Goal: Task Accomplishment & Management: Complete application form

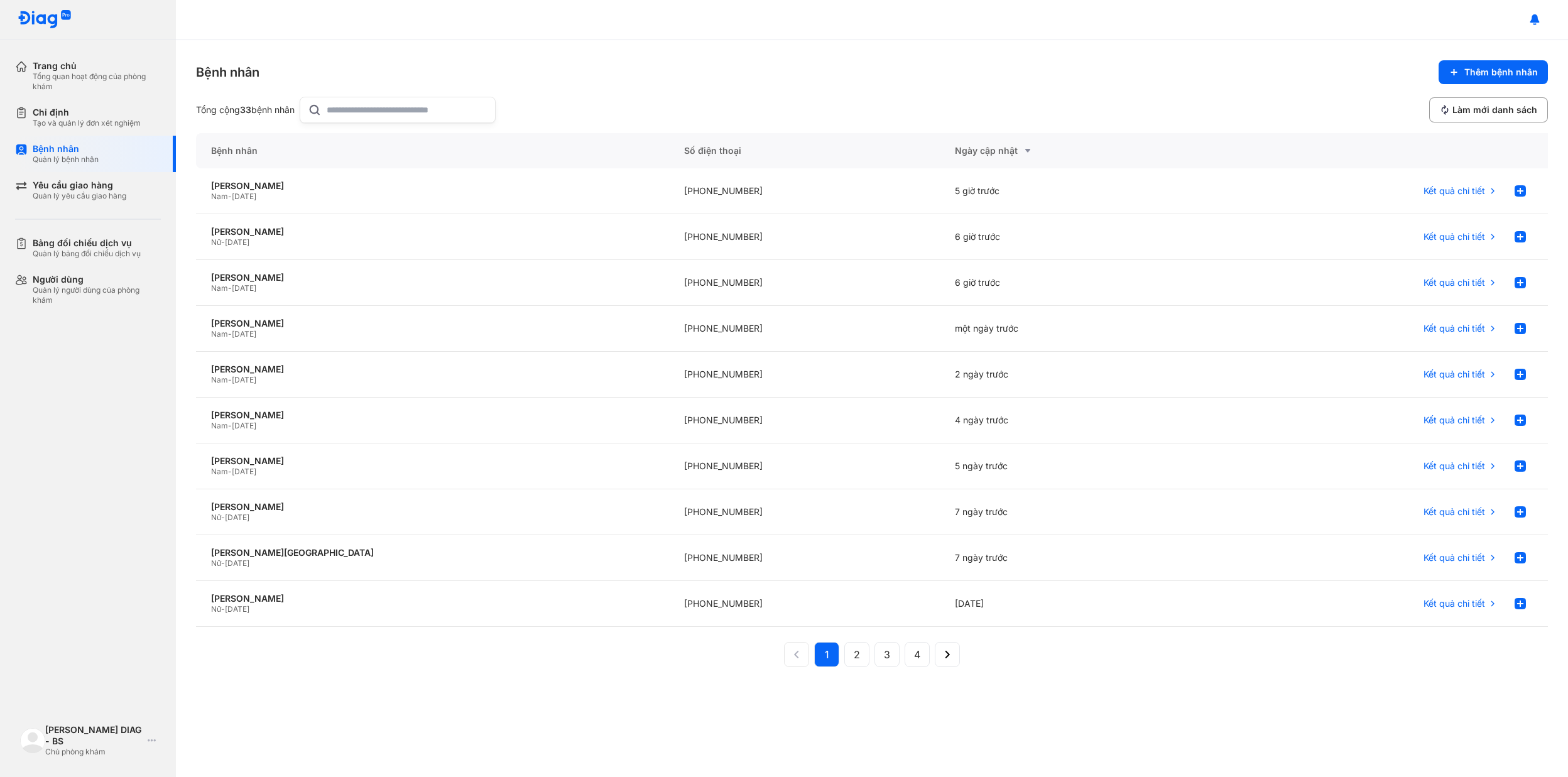
click at [381, 115] on input "text" at bounding box center [407, 110] width 161 height 26
click at [1529, 190] on div at bounding box center [1521, 191] width 25 height 26
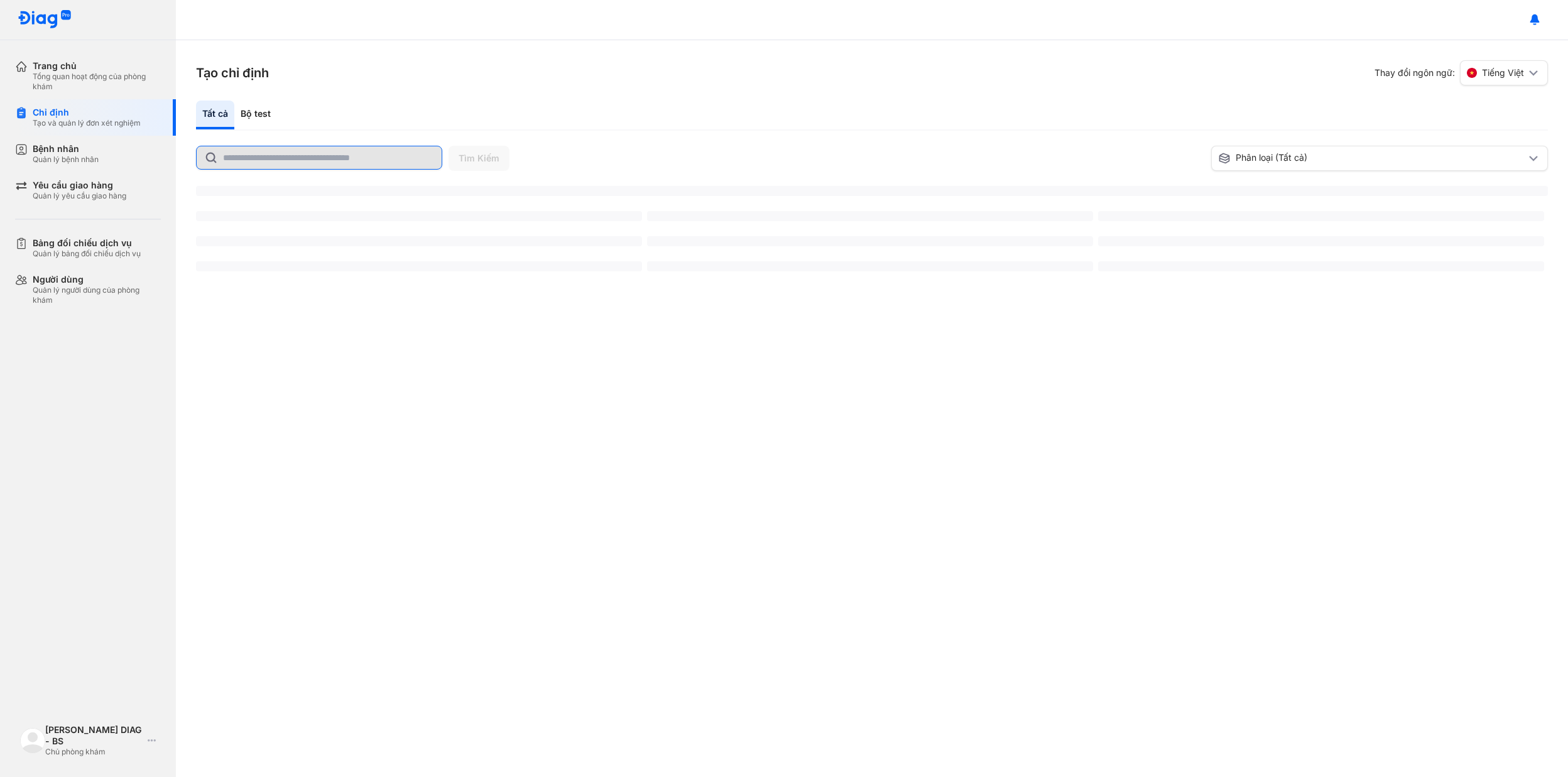
click at [301, 161] on input "text" at bounding box center [328, 158] width 211 height 22
click at [348, 159] on input "text" at bounding box center [328, 158] width 211 height 22
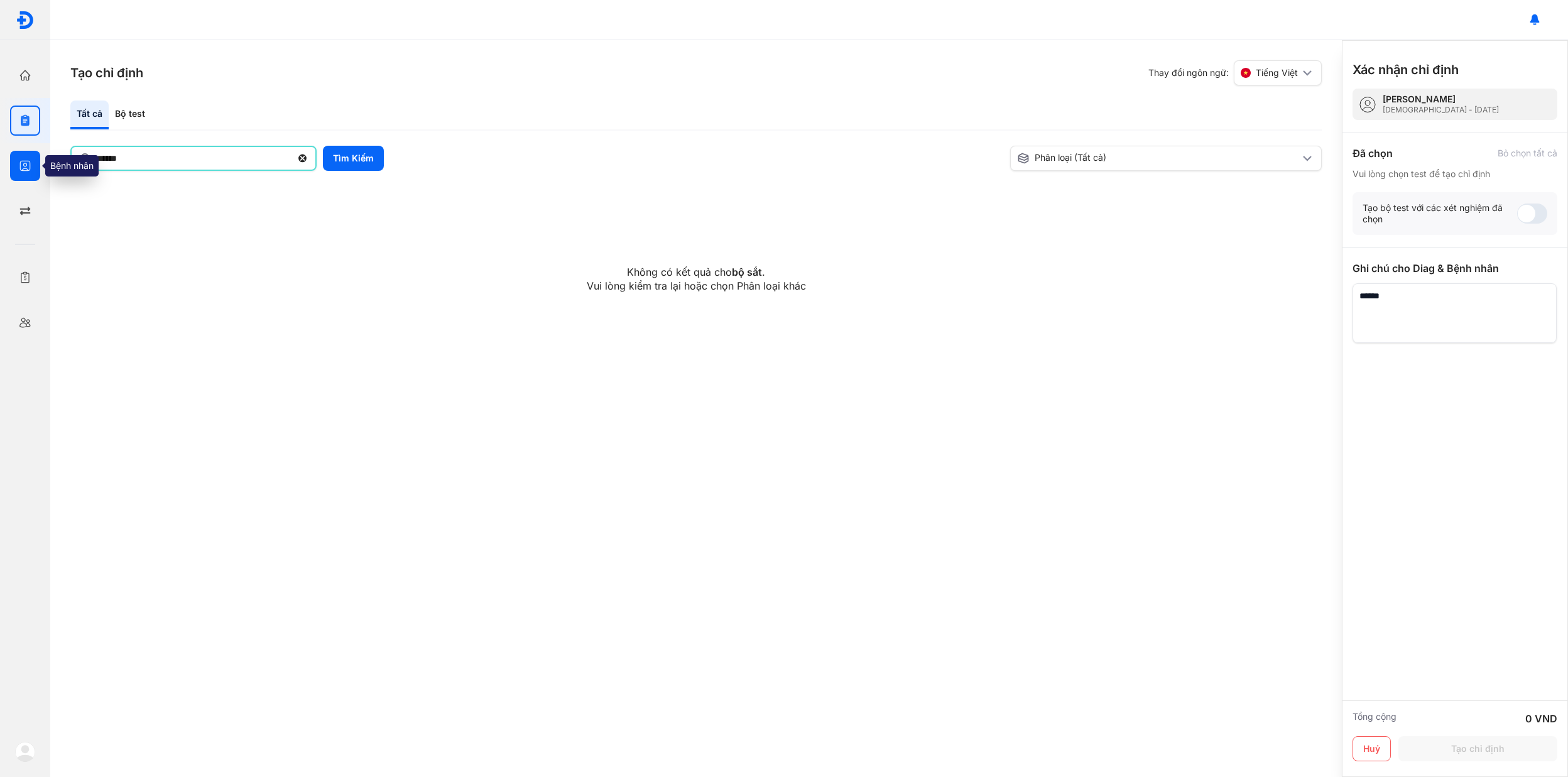
drag, startPoint x: 190, startPoint y: 156, endPoint x: 31, endPoint y: 157, distance: 159.0
click at [31, 157] on div "Trang chủ Tổng quan hoạt động của phòng khám Chỉ định Tạo và quản lý đơn xét ng…" at bounding box center [784, 388] width 1568 height 777
type input "*"
click at [351, 160] on button "Tìm Kiếm" at bounding box center [353, 158] width 61 height 26
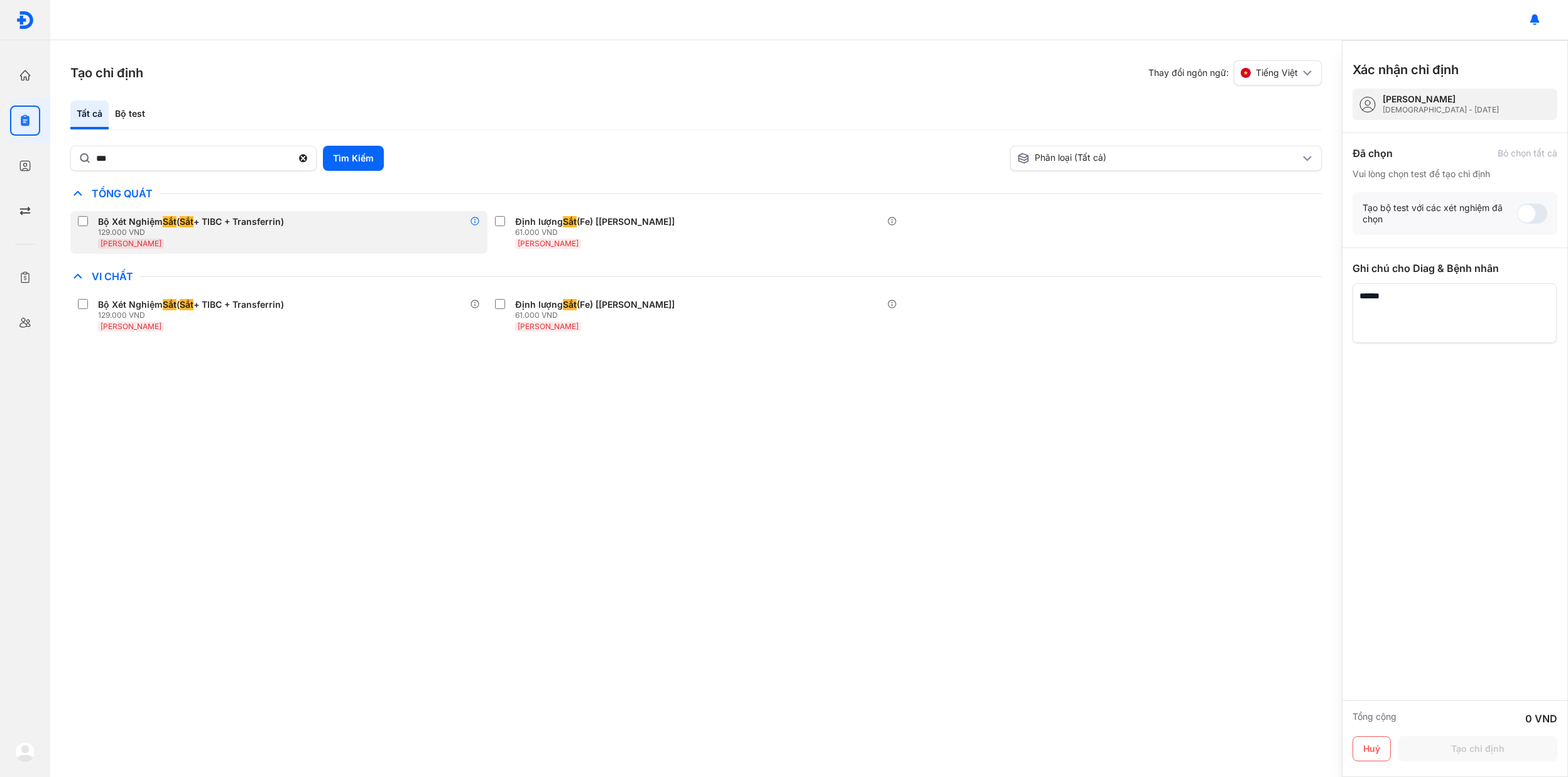
click at [474, 218] on use at bounding box center [475, 221] width 8 height 8
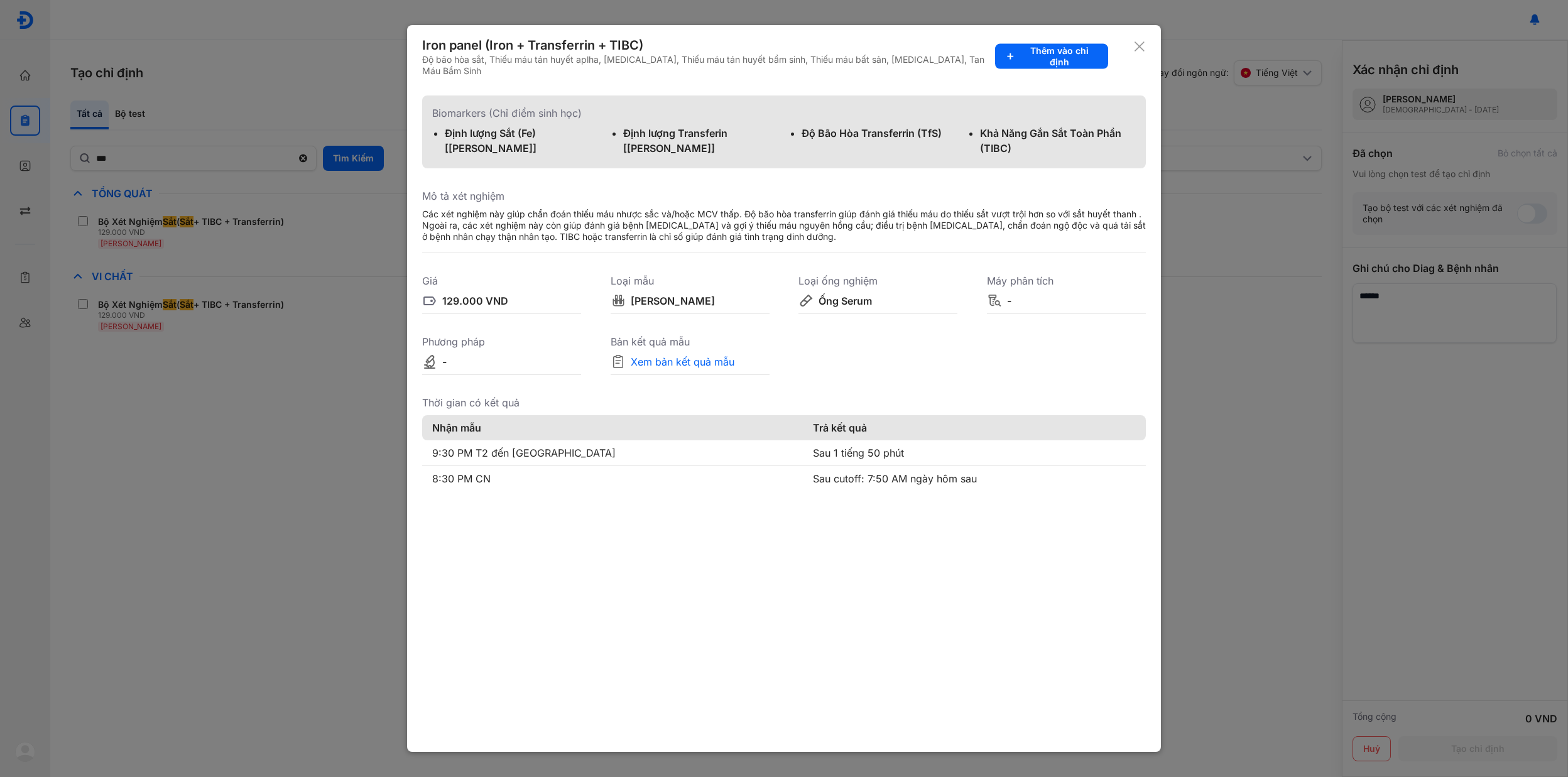
click at [1141, 43] on icon at bounding box center [1140, 46] width 13 height 13
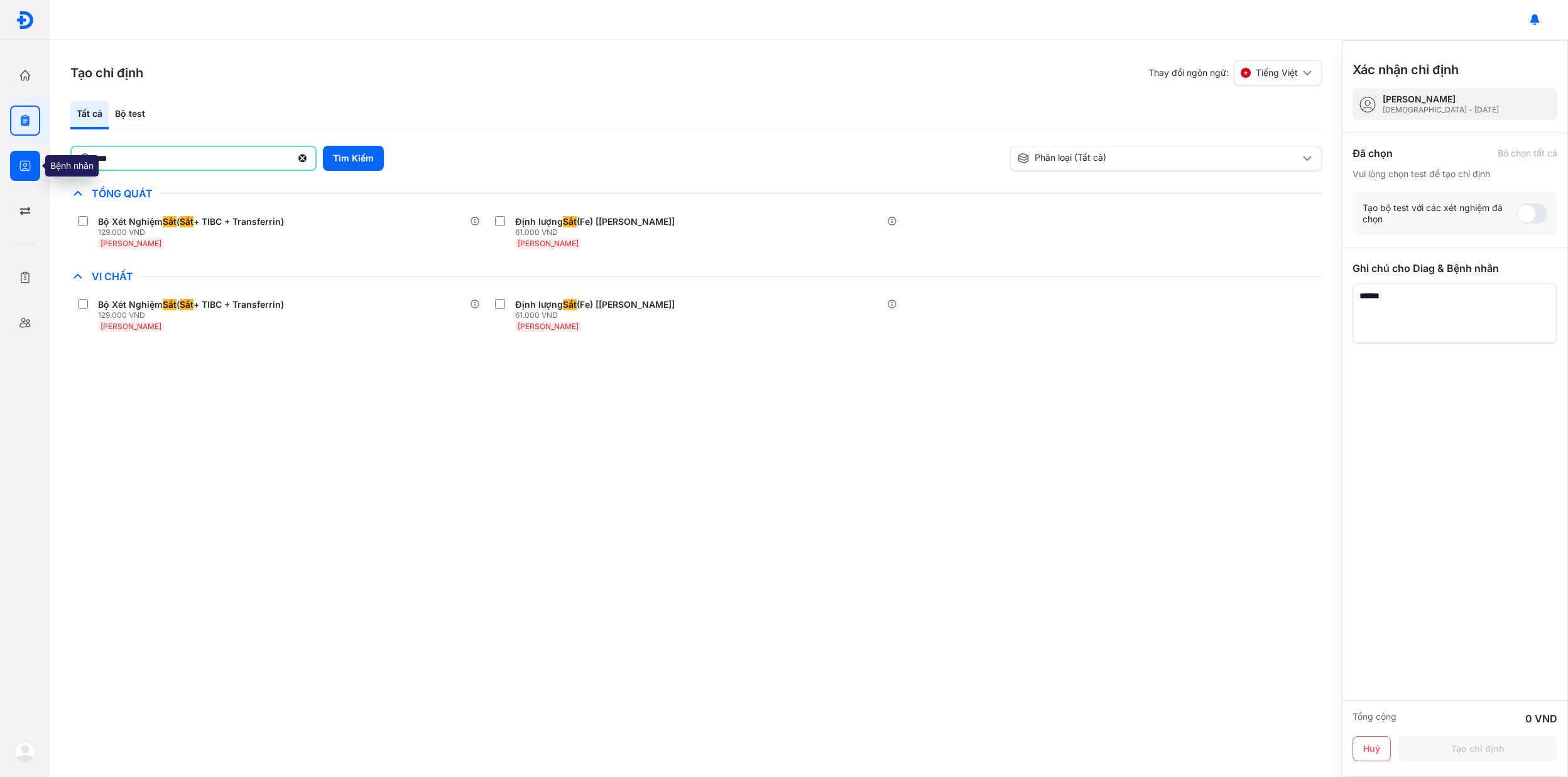
drag, startPoint x: 250, startPoint y: 158, endPoint x: 26, endPoint y: 158, distance: 224.0
click at [26, 158] on div "Trang chủ Tổng quan hoạt động của phòng khám Chỉ định Tạo và quản lý đơn xét ng…" at bounding box center [784, 388] width 1568 height 777
type input "********"
click at [366, 153] on button "Tìm Kiếm" at bounding box center [353, 158] width 61 height 26
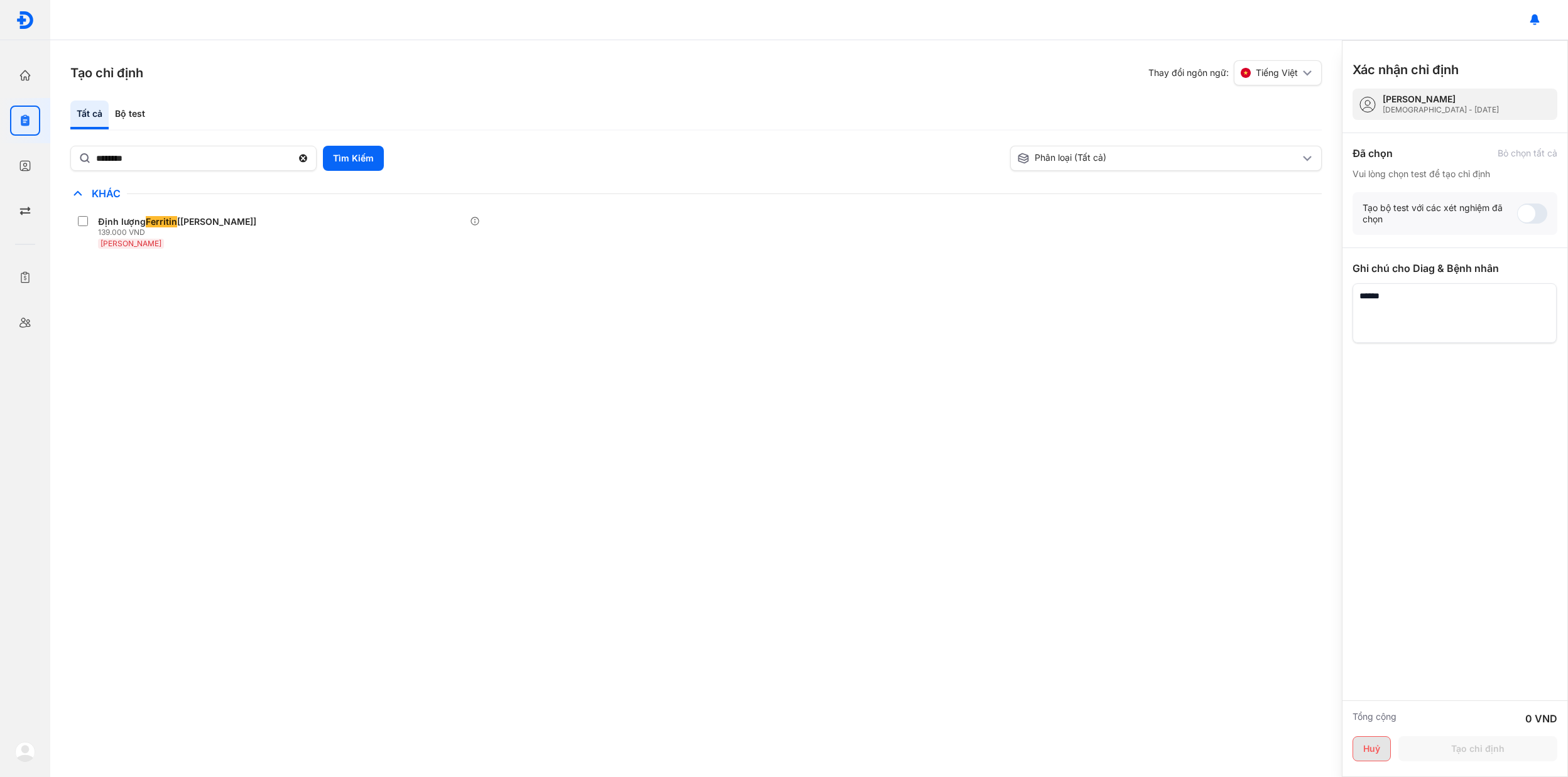
click at [1378, 738] on button "Huỷ" at bounding box center [1372, 749] width 38 height 26
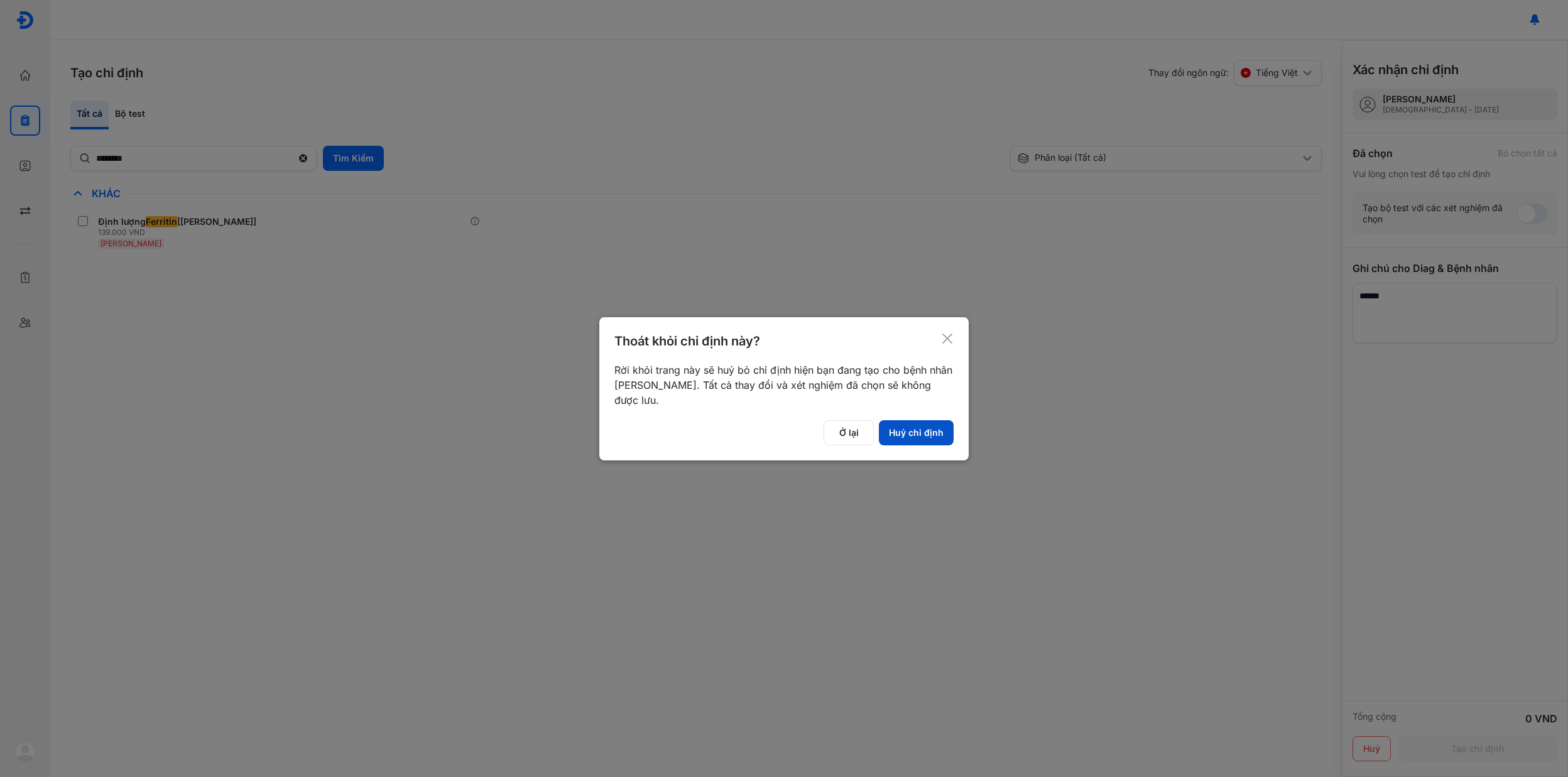
click at [898, 439] on button "Huỷ chỉ định" at bounding box center [916, 434] width 75 height 26
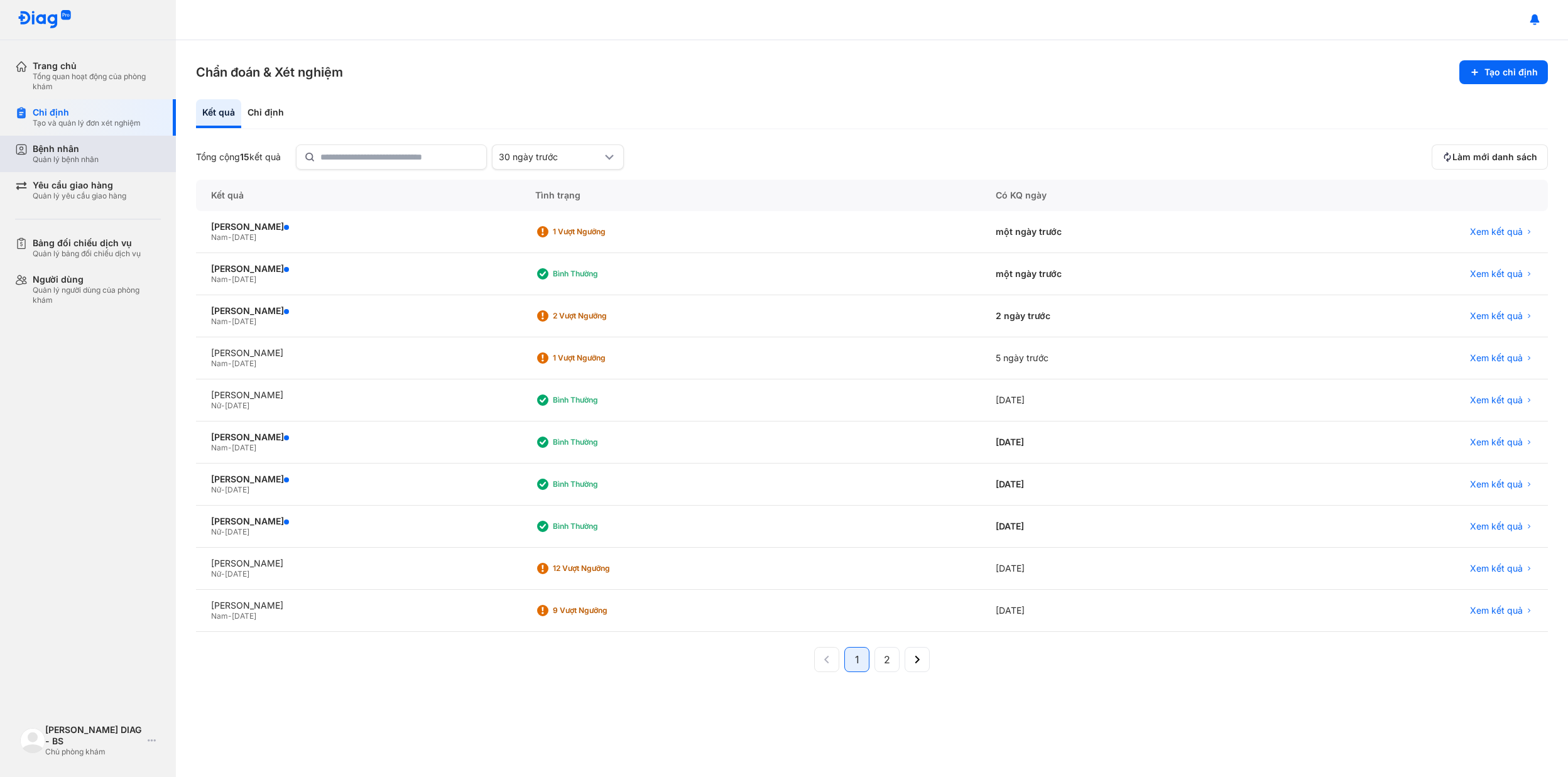
drag, startPoint x: 109, startPoint y: 147, endPoint x: 139, endPoint y: 146, distance: 30.0
click at [110, 147] on div "Bệnh nhân Quản lý bệnh nhân" at bounding box center [97, 154] width 128 height 21
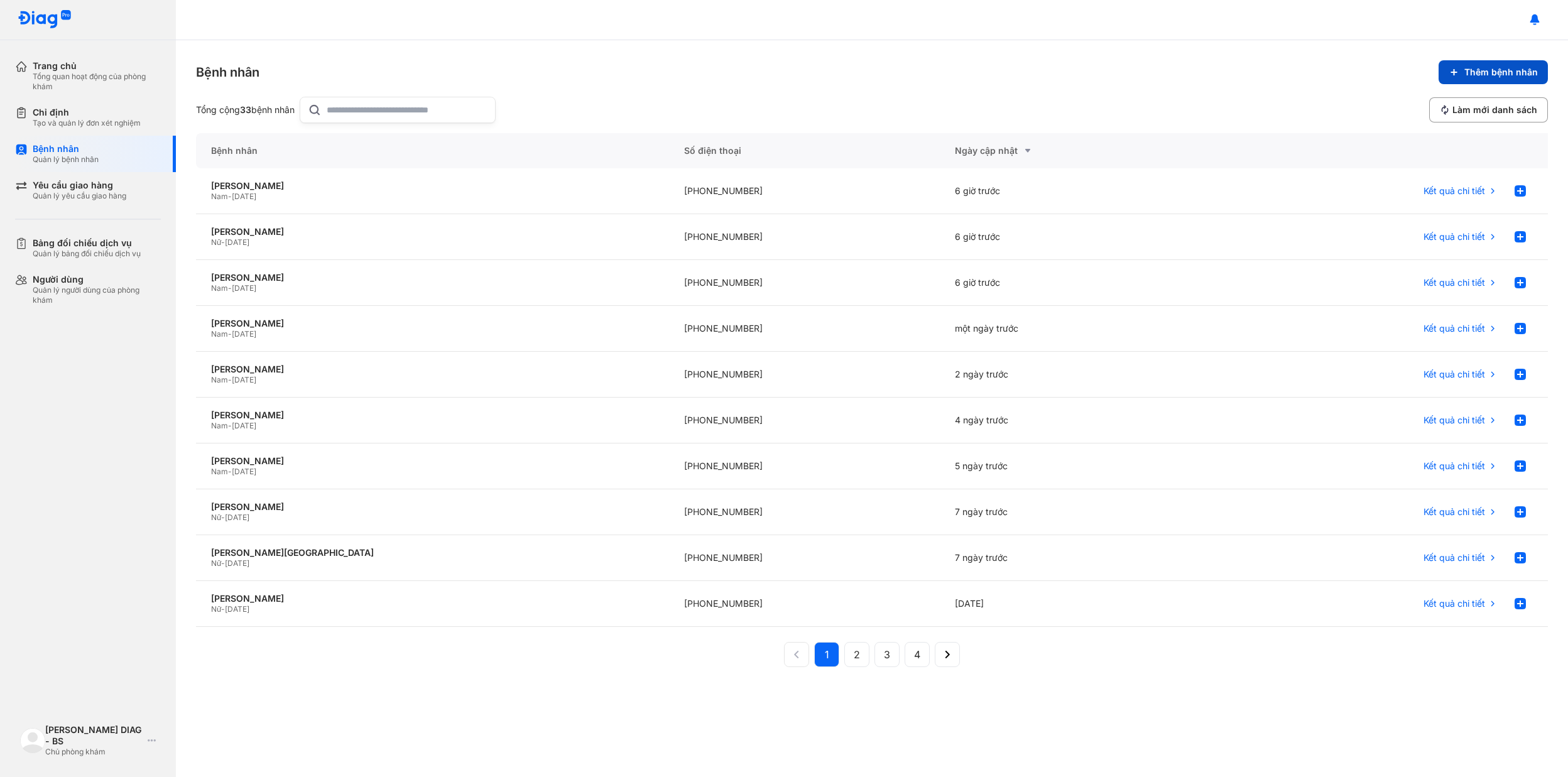
click at [1506, 67] on span "Thêm bệnh nhân" at bounding box center [1501, 72] width 73 height 11
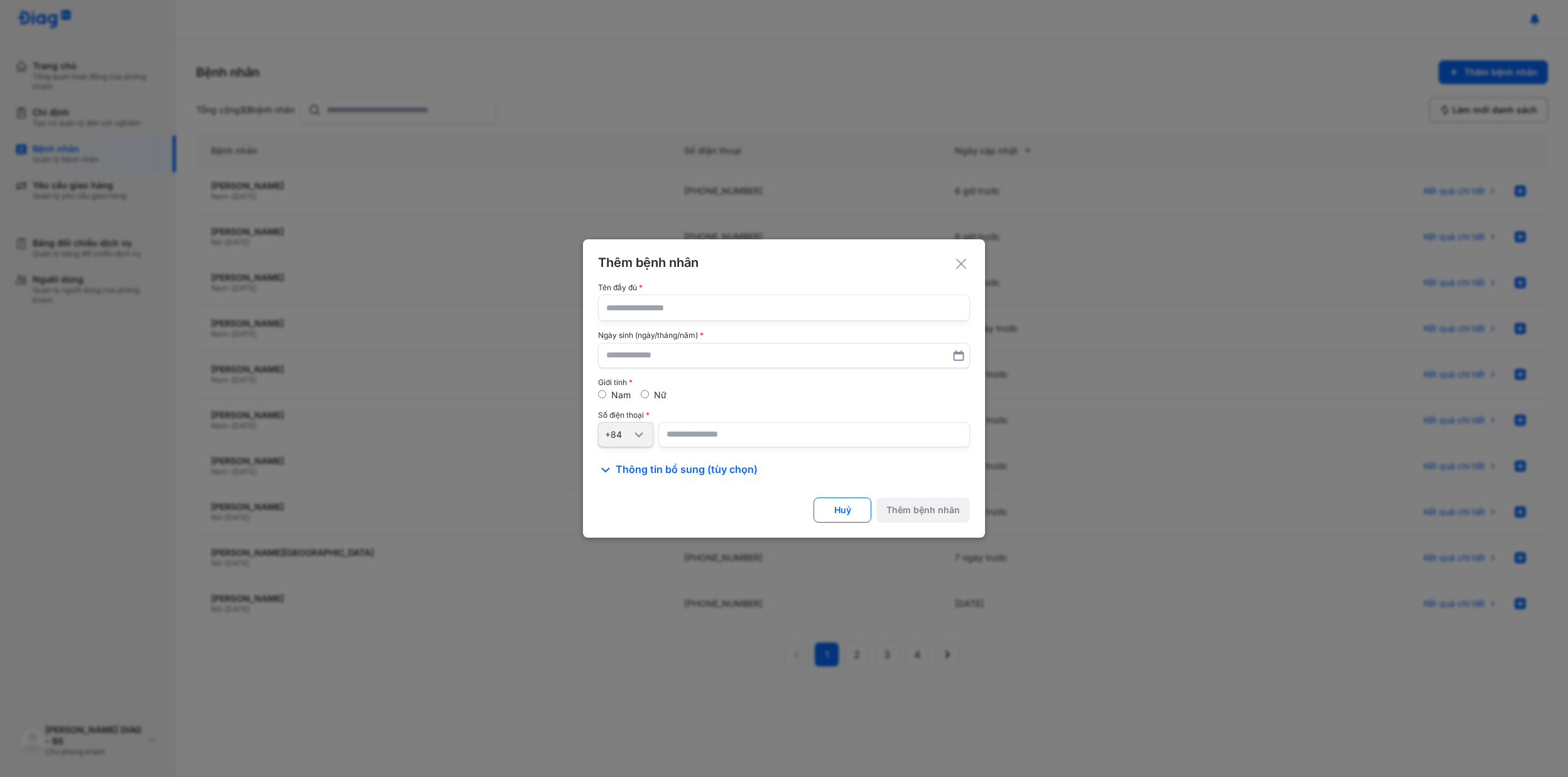
click at [724, 310] on input "text" at bounding box center [784, 308] width 355 height 26
paste input "**********"
type input "**********"
click at [688, 360] on input "text" at bounding box center [784, 356] width 355 height 22
type input "**********"
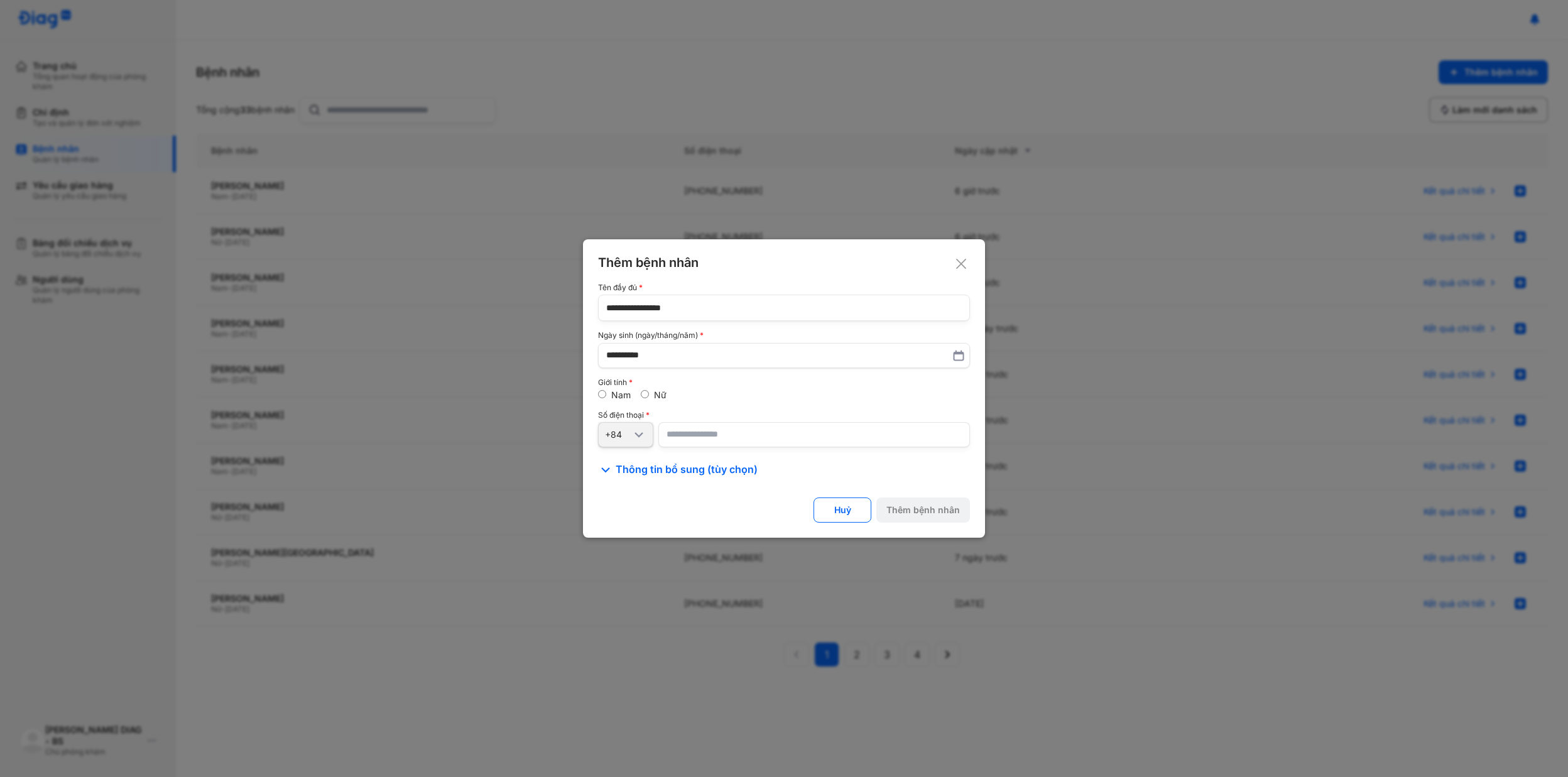
click at [724, 433] on input "number" at bounding box center [814, 435] width 312 height 26
paste input "**********"
type input "**********"
click at [945, 511] on div "Thêm bệnh nhân" at bounding box center [923, 510] width 73 height 11
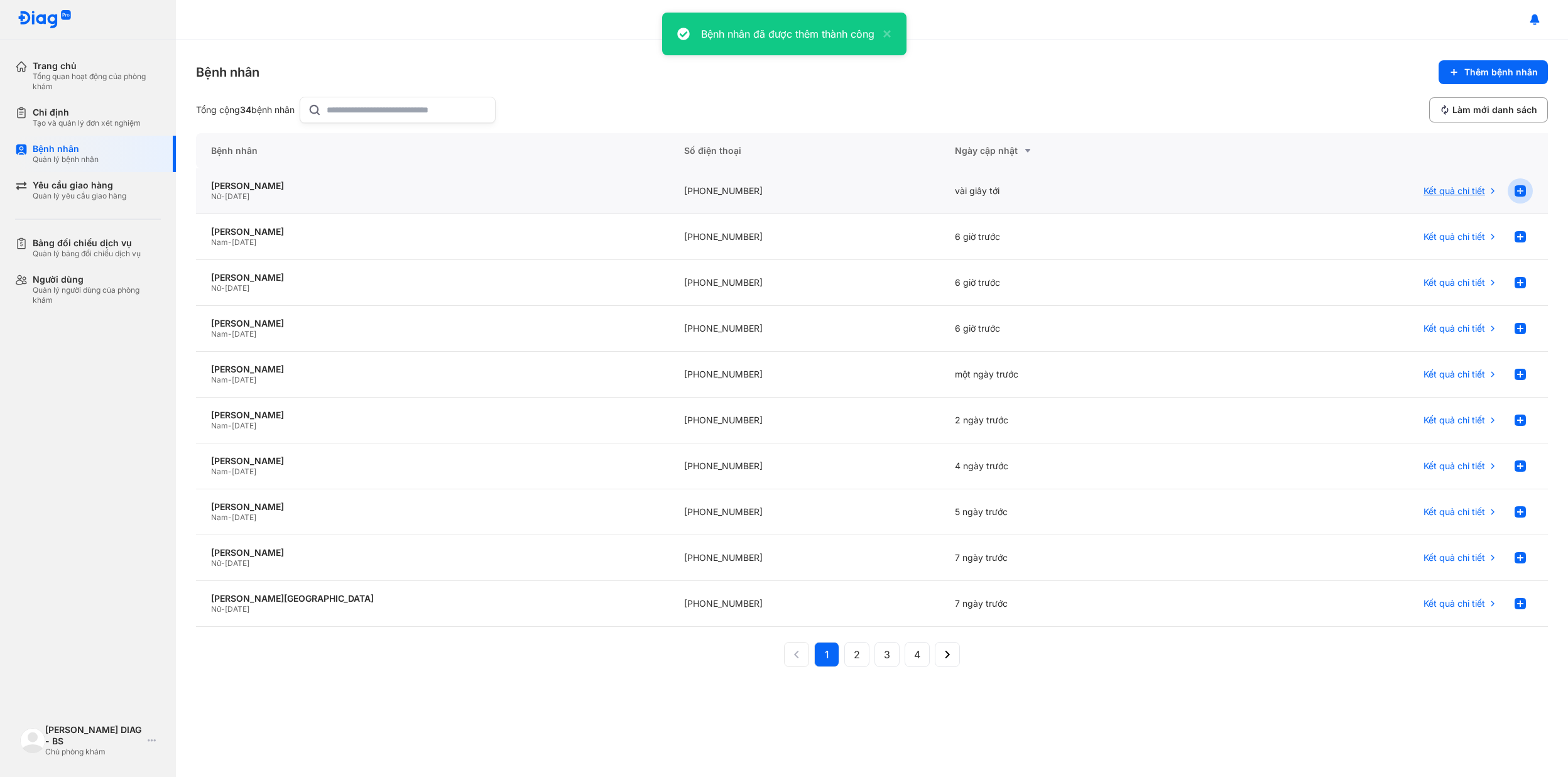
click at [1516, 186] on icon at bounding box center [1521, 191] width 15 height 15
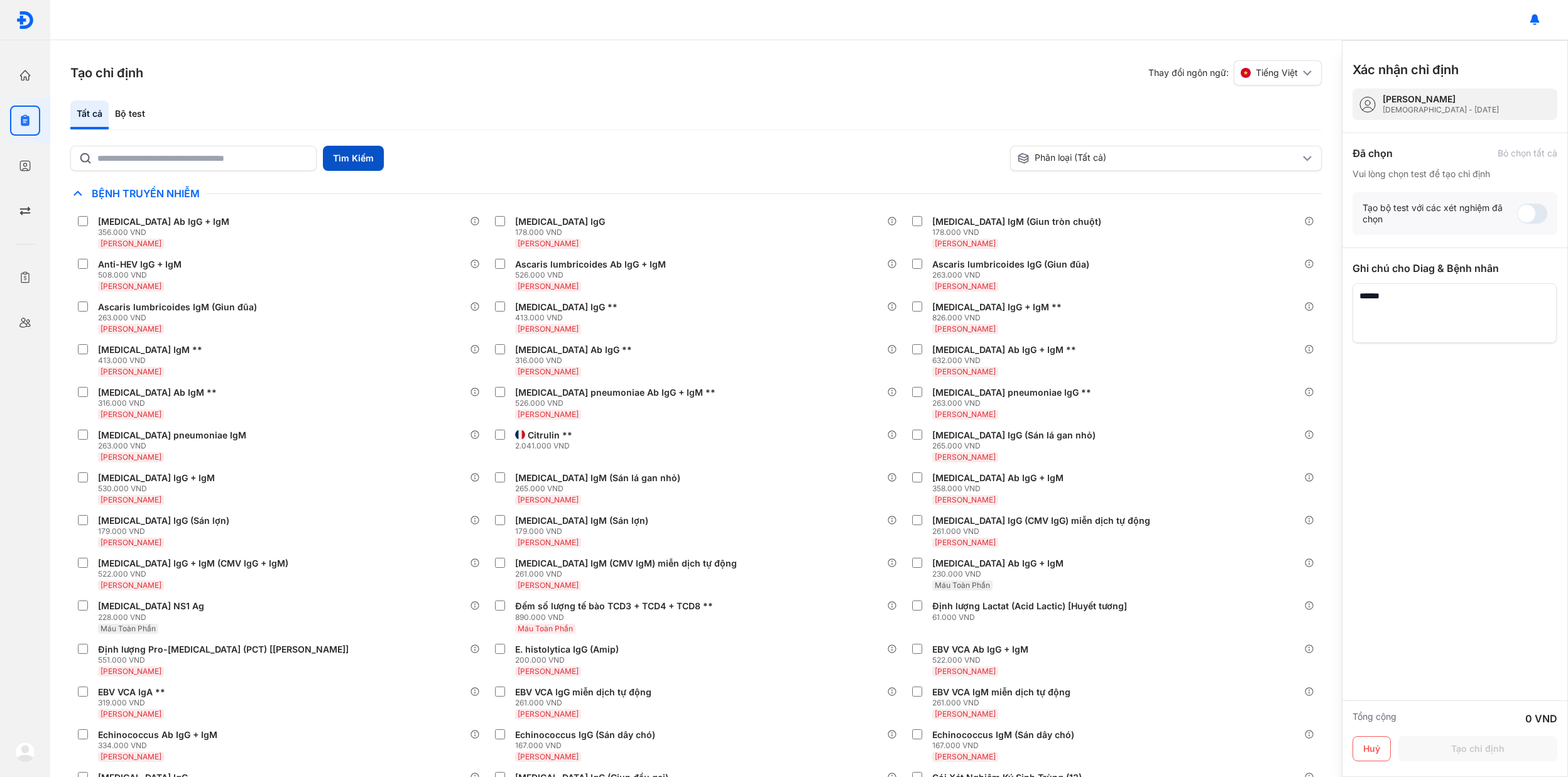
click at [337, 159] on button "Tìm Kiếm" at bounding box center [353, 158] width 61 height 26
click at [237, 158] on input "text" at bounding box center [203, 158] width 211 height 22
type input "********"
drag, startPoint x: 374, startPoint y: 148, endPoint x: 365, endPoint y: 152, distance: 9.8
click at [373, 148] on button "Tìm Kiếm" at bounding box center [353, 158] width 61 height 26
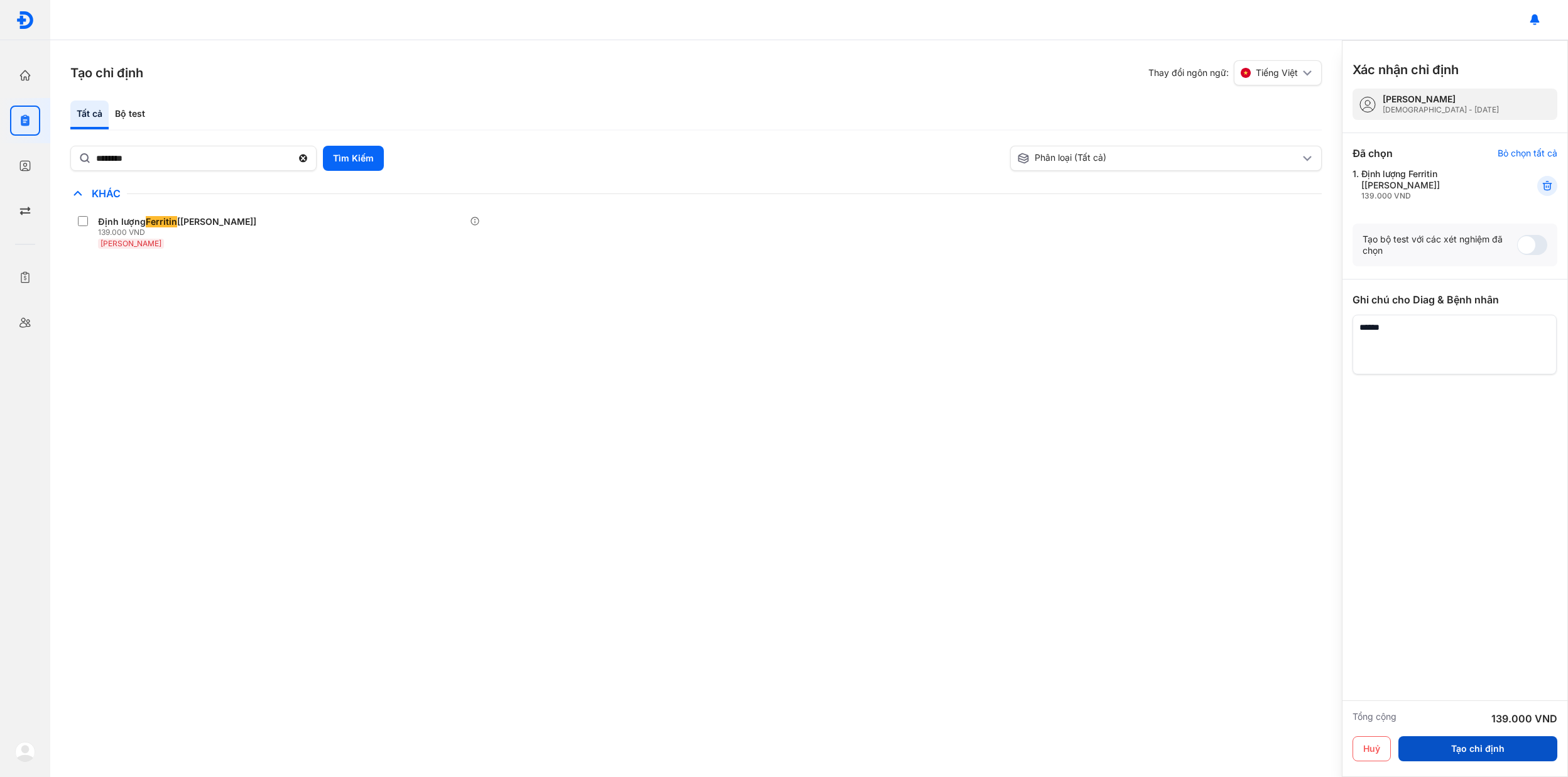
click at [1446, 746] on button "Tạo chỉ định" at bounding box center [1478, 749] width 159 height 26
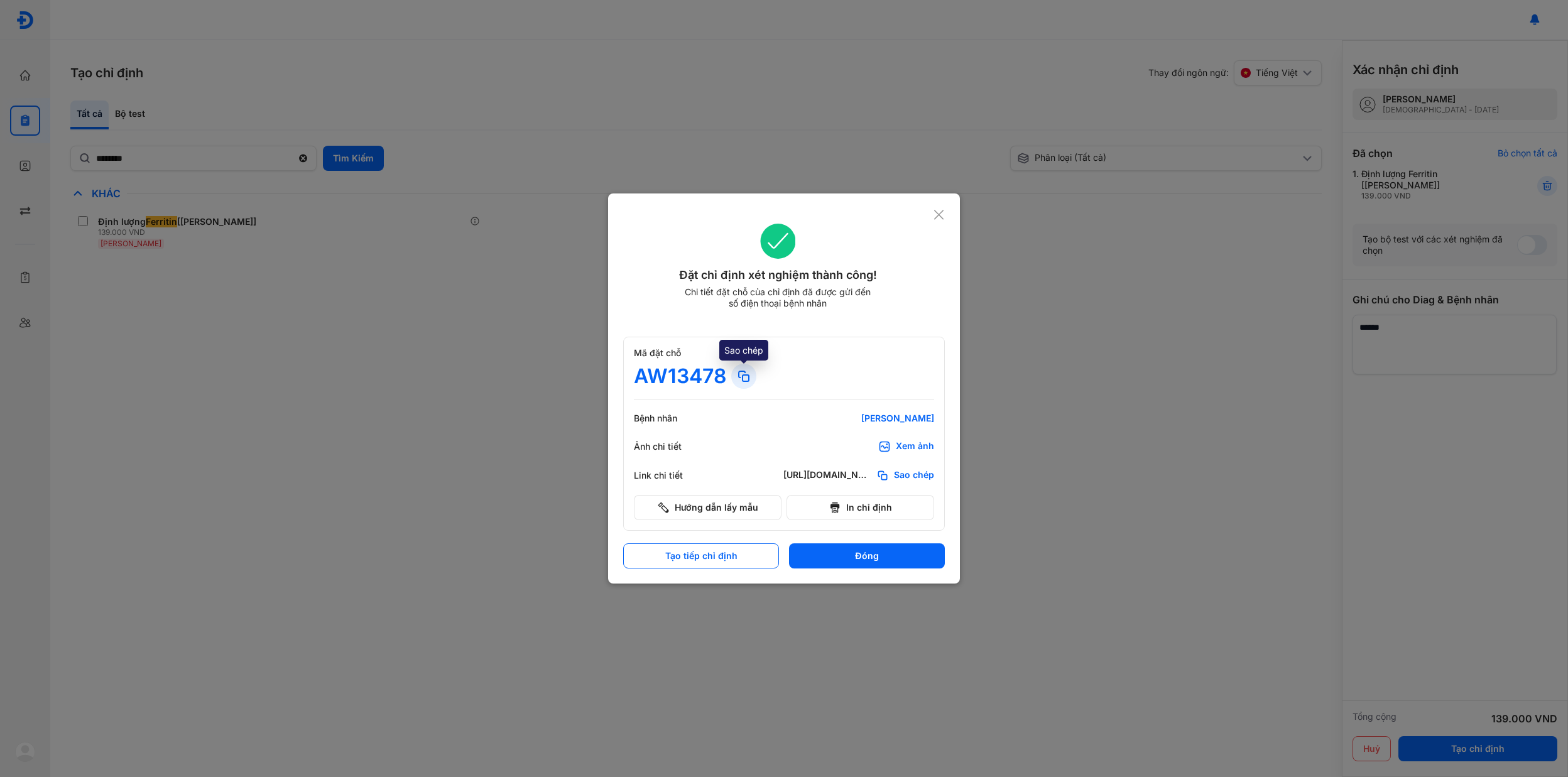
click at [742, 376] on icon at bounding box center [744, 376] width 15 height 15
click at [943, 214] on icon at bounding box center [939, 214] width 12 height 13
